Goal: Task Accomplishment & Management: Use online tool/utility

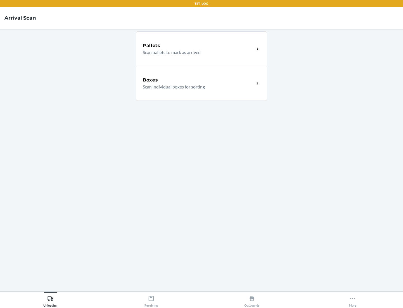
click at [198, 80] on div "Boxes" at bounding box center [199, 80] width 112 height 7
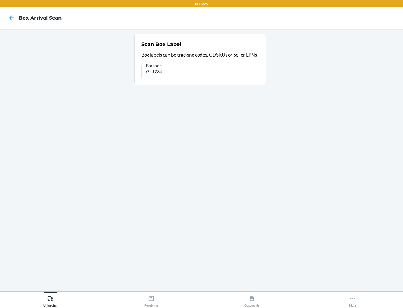
type input "GT1234"
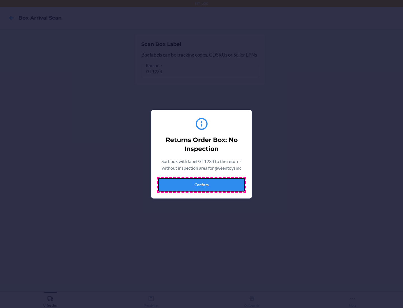
click at [202, 184] on button "Confirm" at bounding box center [201, 184] width 87 height 13
